Goal: Information Seeking & Learning: Learn about a topic

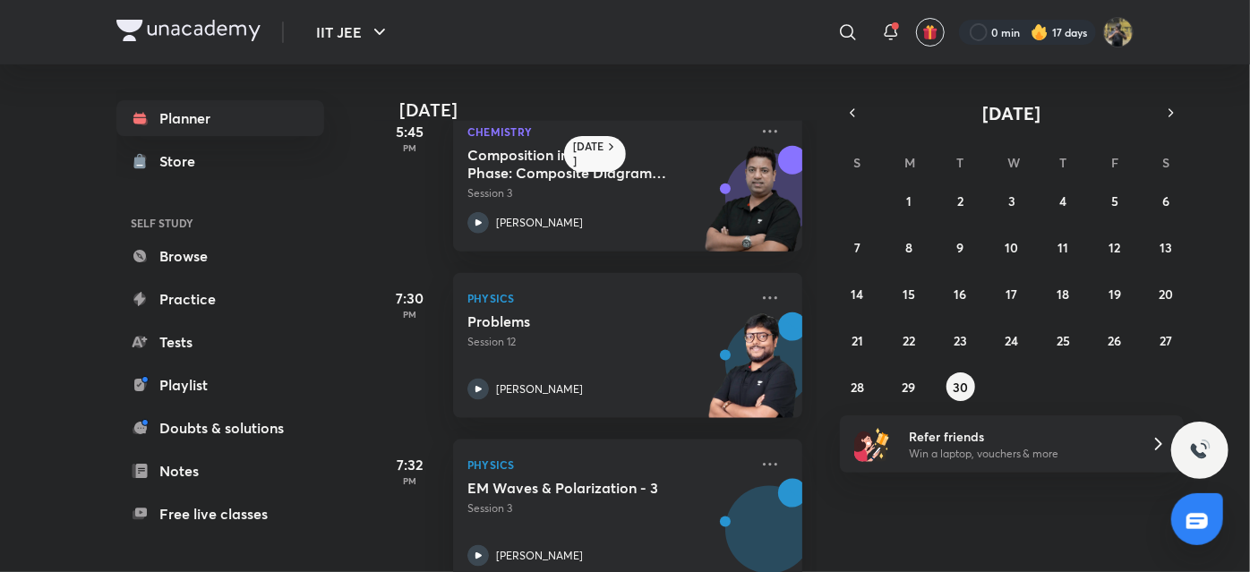
scroll to position [1075, 0]
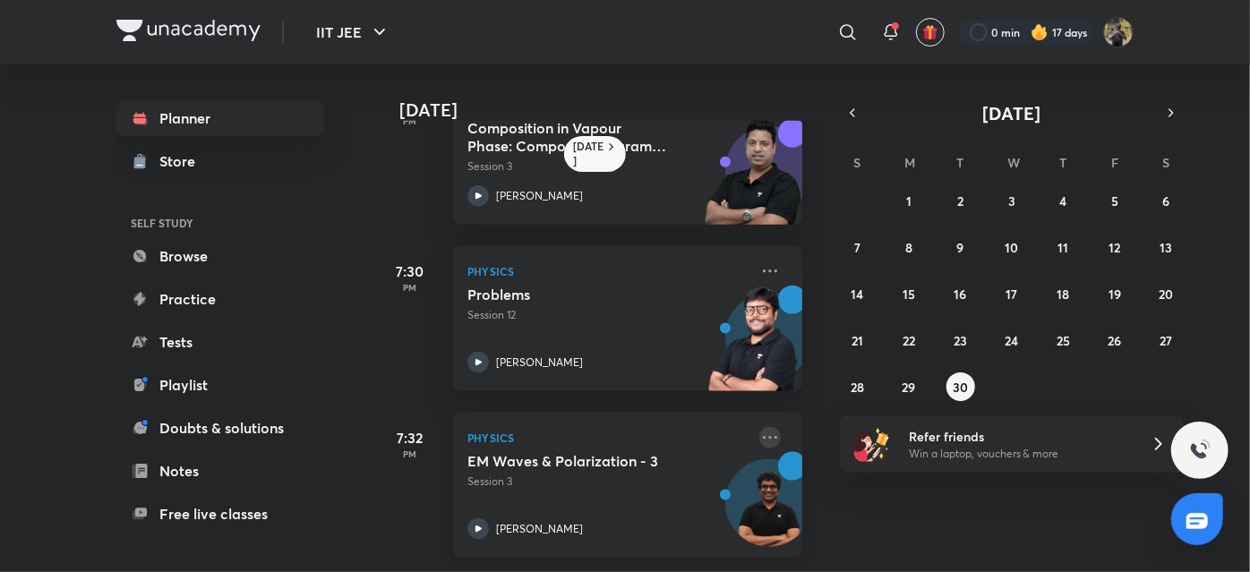
click at [759, 433] on icon at bounding box center [769, 437] width 21 height 21
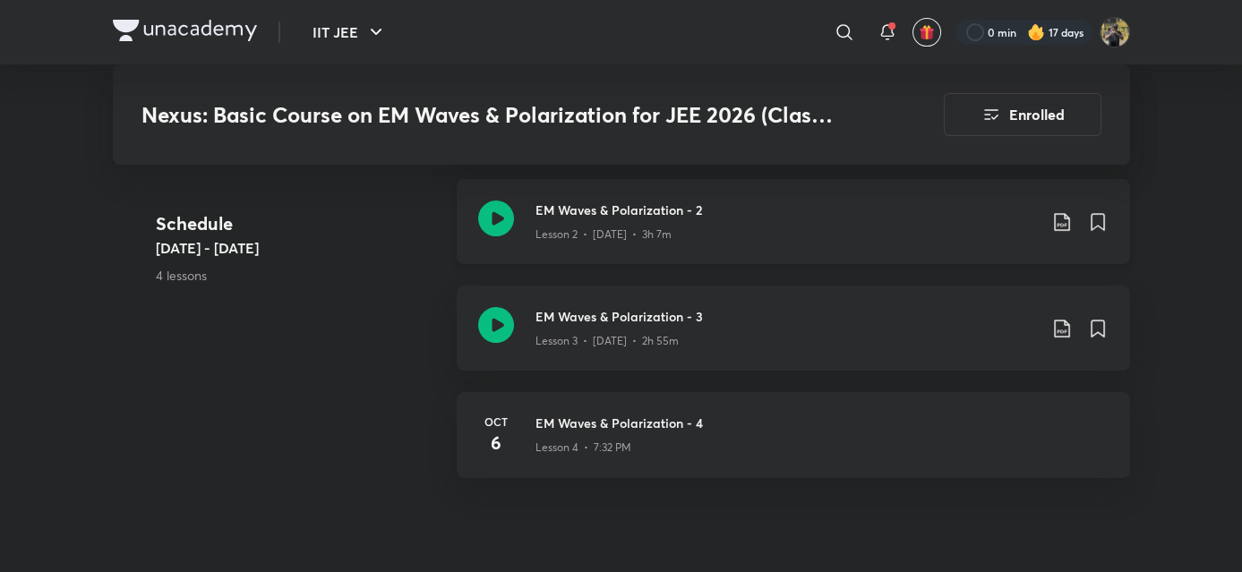
scroll to position [1078, 0]
click at [493, 230] on icon at bounding box center [496, 218] width 36 height 36
